Goal: Task Accomplishment & Management: Complete application form

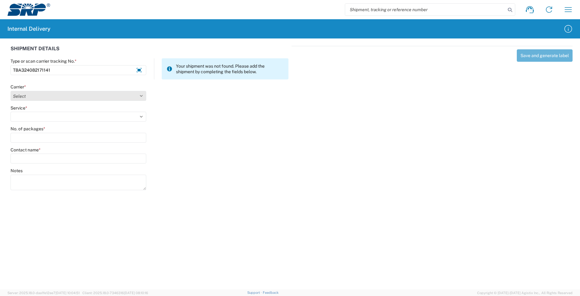
type input "TBA324082171141"
click at [138, 94] on select "Select Amazon Logistics ATI Trucking BC Dimerco Logistics Empire Southwest FedE…" at bounding box center [79, 96] width 136 height 10
select select "8933"
click at [11, 91] on select "Select Amazon Logistics ATI Trucking BC Dimerco Logistics Empire Southwest FedE…" at bounding box center [79, 96] width 136 height 10
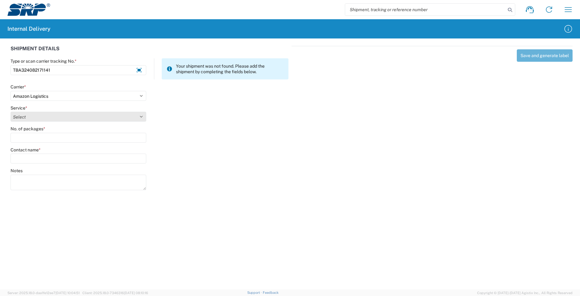
click at [65, 112] on select "Select Amazon Logistics TBA Rail TL Standard 3 - 5 Day" at bounding box center [79, 117] width 136 height 10
select select "24525"
click at [11, 112] on select "Select Amazon Logistics TBA Rail TL Standard 3 - 5 Day" at bounding box center [79, 117] width 136 height 10
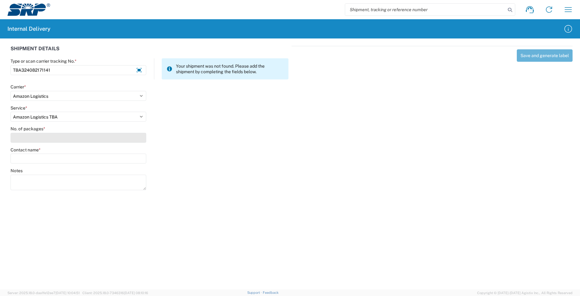
click at [73, 133] on input "No. of packages *" at bounding box center [79, 138] width 136 height 10
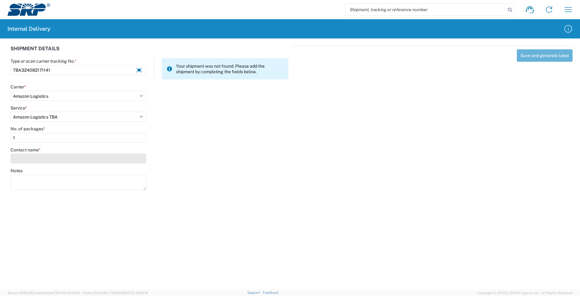
type input "1"
click at [84, 160] on input "Contact name *" at bounding box center [79, 158] width 136 height 10
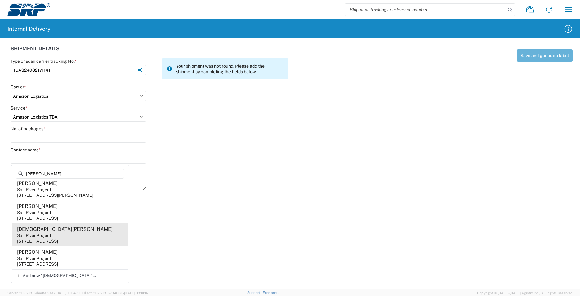
scroll to position [107, 0]
type input "Kristen"
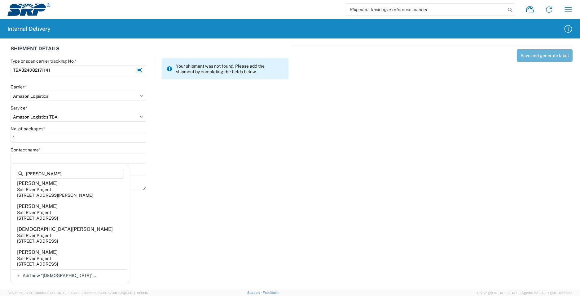
click at [70, 237] on agx-address-suggestion-item "Kristen Rubi Salt River Project 1500 N Mill Ave, PAB201, Tempe, AZ, 85281, US" at bounding box center [70, 234] width 116 height 23
type input "Kristen Rubi"
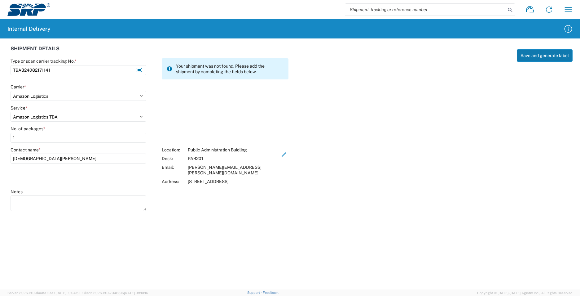
click at [544, 55] on button "Save and generate label" at bounding box center [545, 55] width 56 height 12
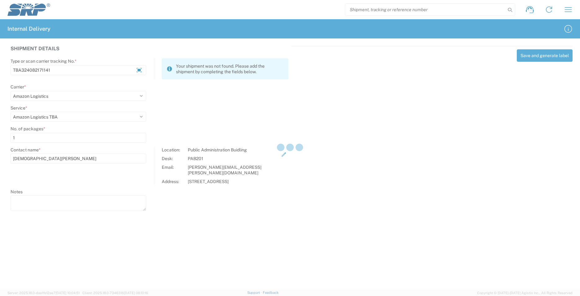
select select
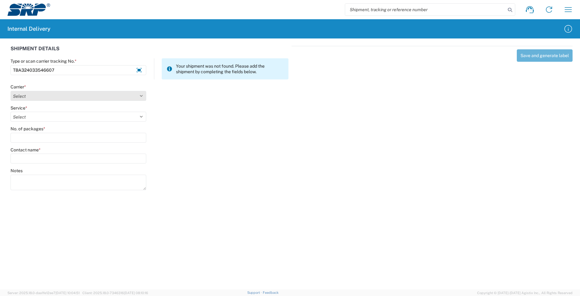
type input "TBA324033546607"
click at [141, 96] on select "Select Amazon Logistics ATI Trucking BC Dimerco Logistics Empire Southwest FedE…" at bounding box center [79, 96] width 136 height 10
select select "8933"
click at [11, 91] on select "Select Amazon Logistics ATI Trucking BC Dimerco Logistics Empire Southwest FedE…" at bounding box center [79, 96] width 136 height 10
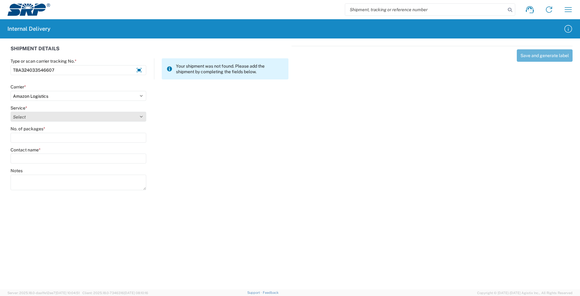
click at [140, 115] on select "Select Amazon Logistics TBA Rail TL Standard 3 - 5 Day" at bounding box center [79, 117] width 136 height 10
select select "24525"
click at [11, 112] on select "Select Amazon Logistics TBA Rail TL Standard 3 - 5 Day" at bounding box center [79, 117] width 136 height 10
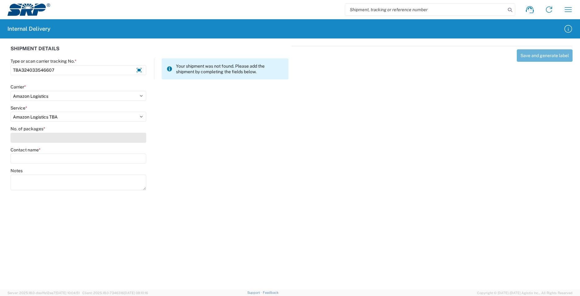
click at [56, 136] on input "No. of packages *" at bounding box center [79, 138] width 136 height 10
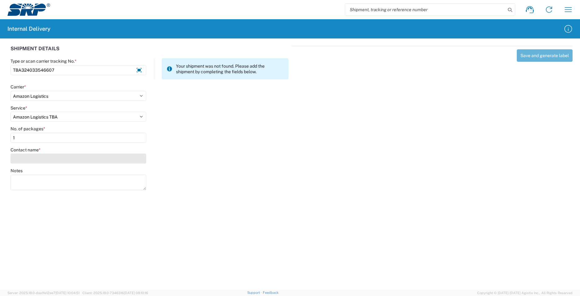
type input "1"
click at [56, 159] on input "Contact name *" at bounding box center [79, 158] width 136 height 10
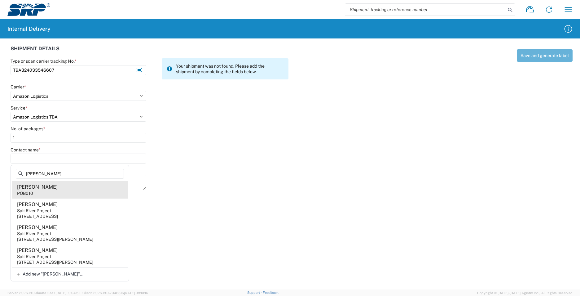
type input "Williamson"
drag, startPoint x: 55, startPoint y: 186, endPoint x: 90, endPoint y: 186, distance: 35.0
click at [55, 186] on agx-address-suggestion-item "Dan Williamson POB010" at bounding box center [70, 189] width 116 height 17
type input "Dan Williamson"
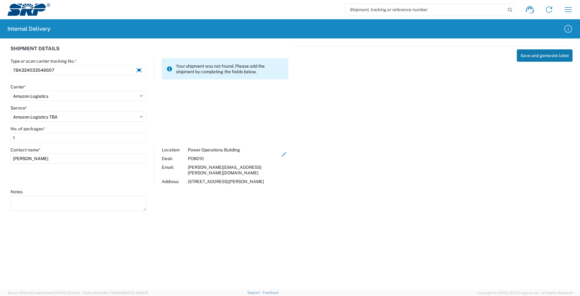
click at [524, 57] on button "Save and generate label" at bounding box center [545, 55] width 56 height 12
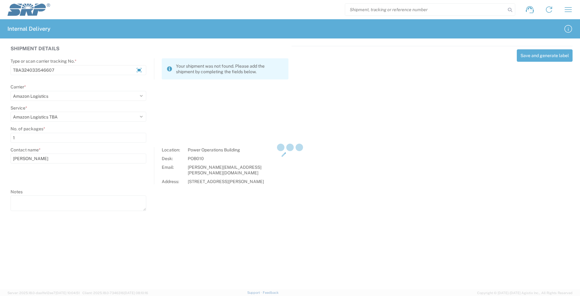
select select
